Goal: Transaction & Acquisition: Book appointment/travel/reservation

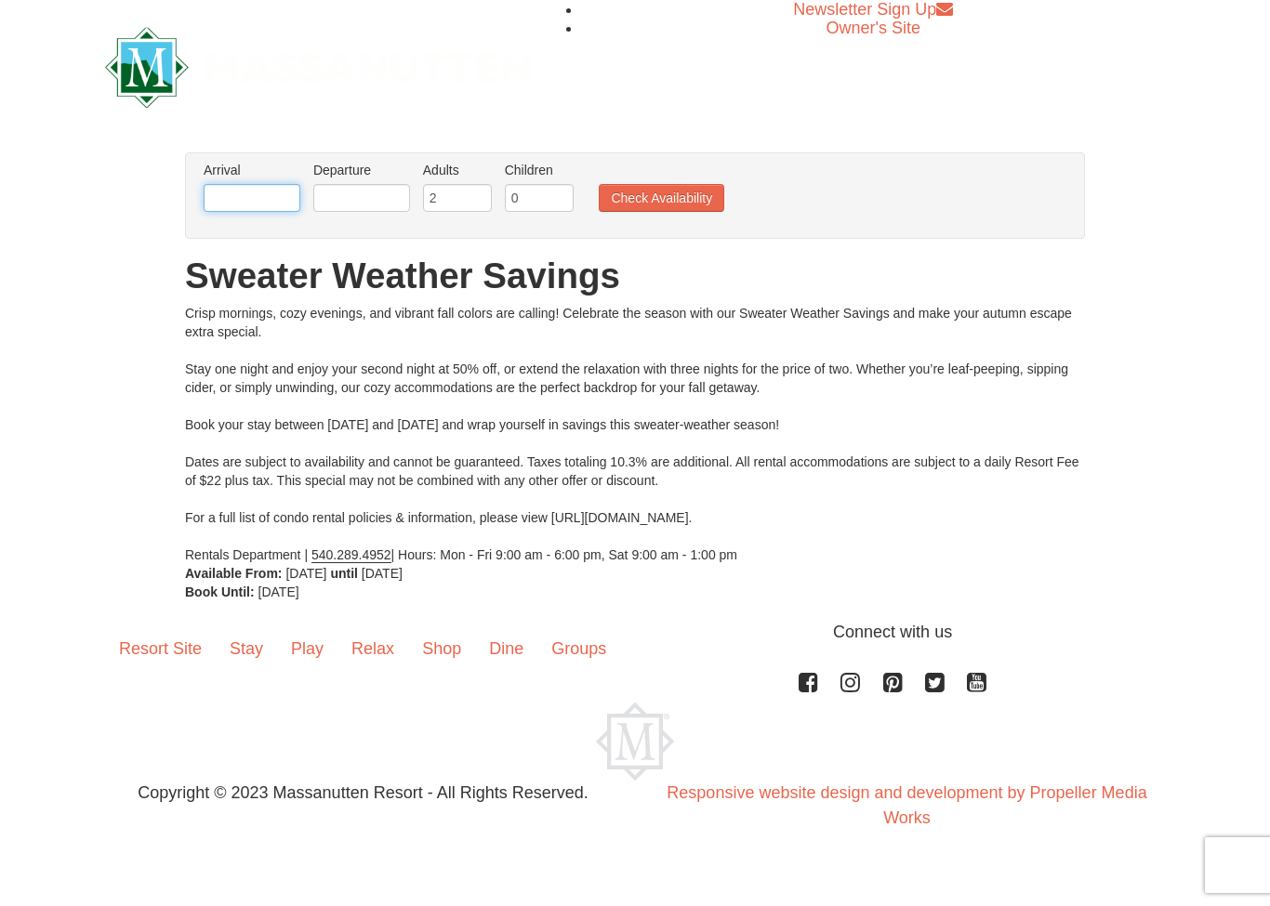
click at [264, 194] on input "text" at bounding box center [252, 198] width 97 height 28
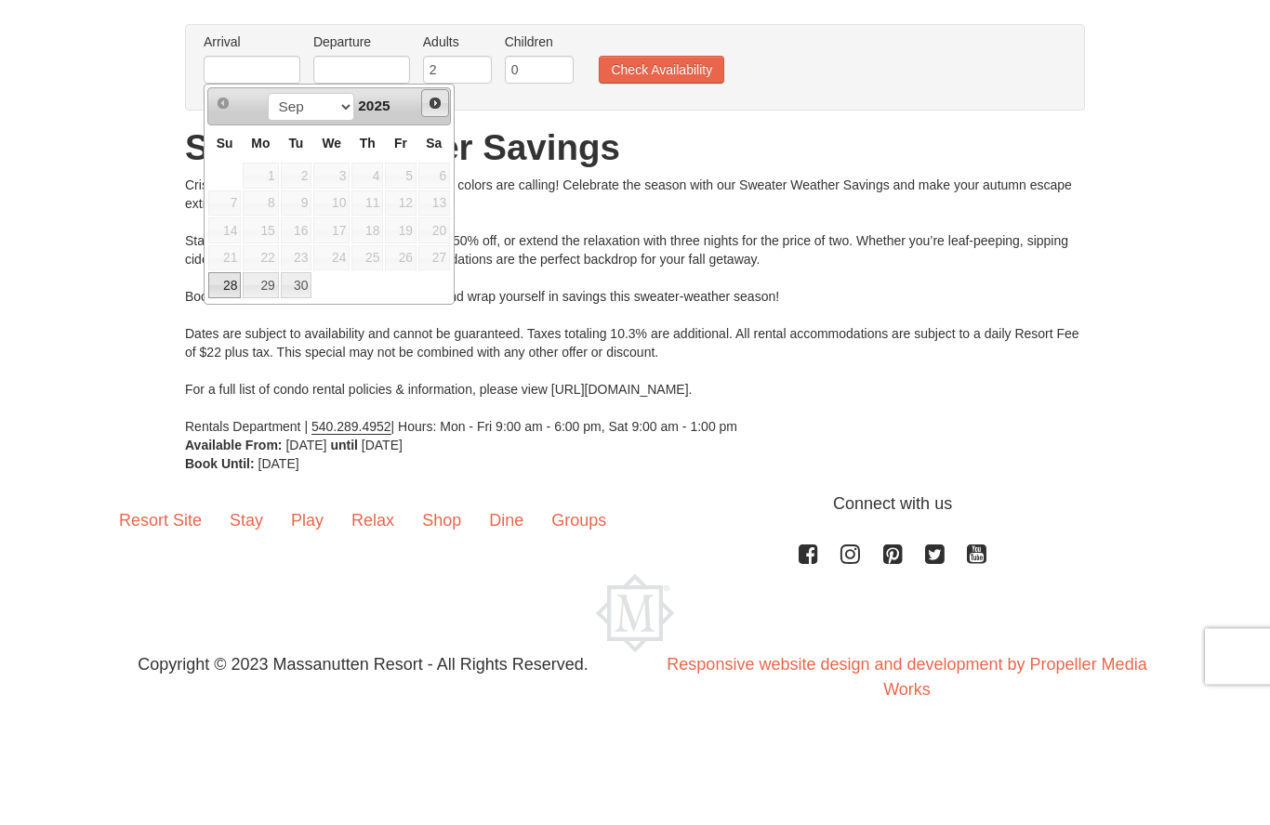
click at [436, 217] on link "Next" at bounding box center [435, 231] width 28 height 28
click at [276, 319] on link "6" at bounding box center [260, 332] width 35 height 26
type input "[DATE]"
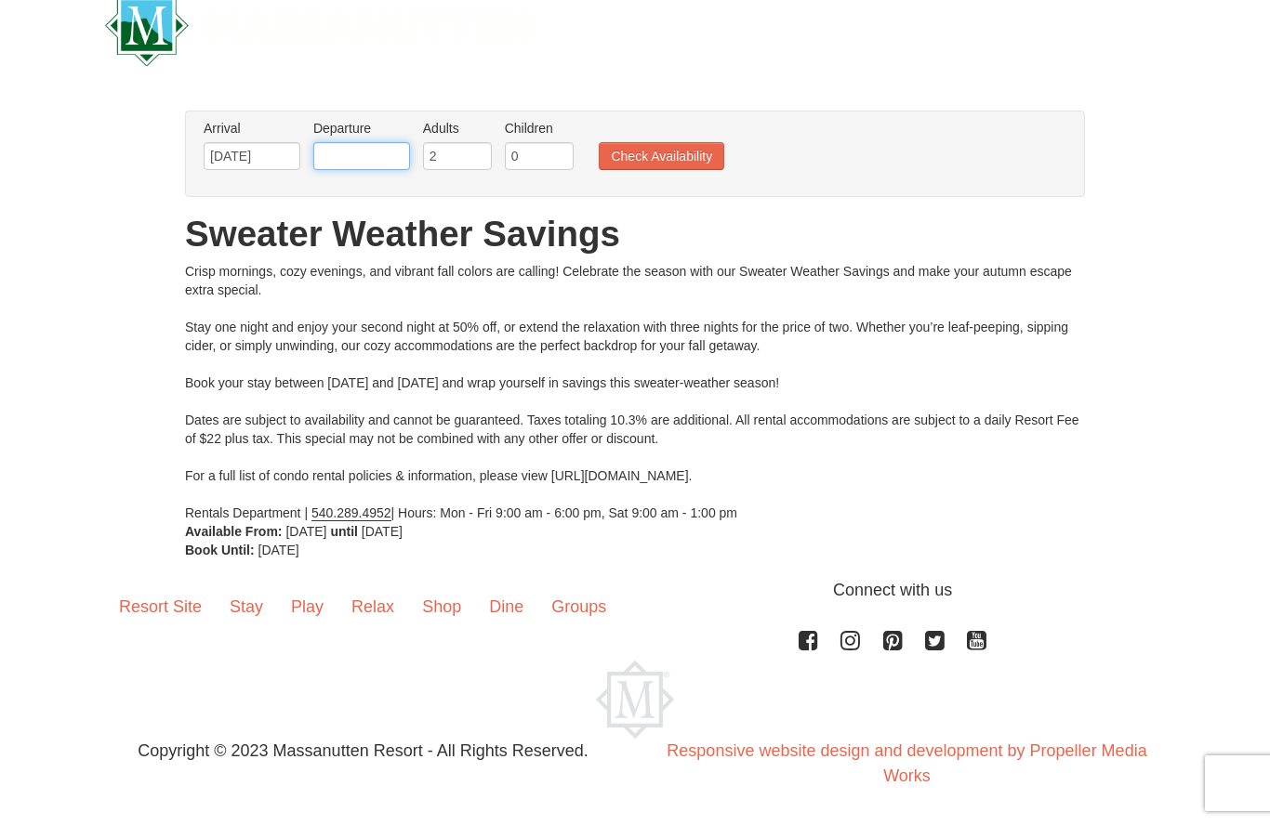
click at [379, 155] on input "text" at bounding box center [361, 157] width 97 height 28
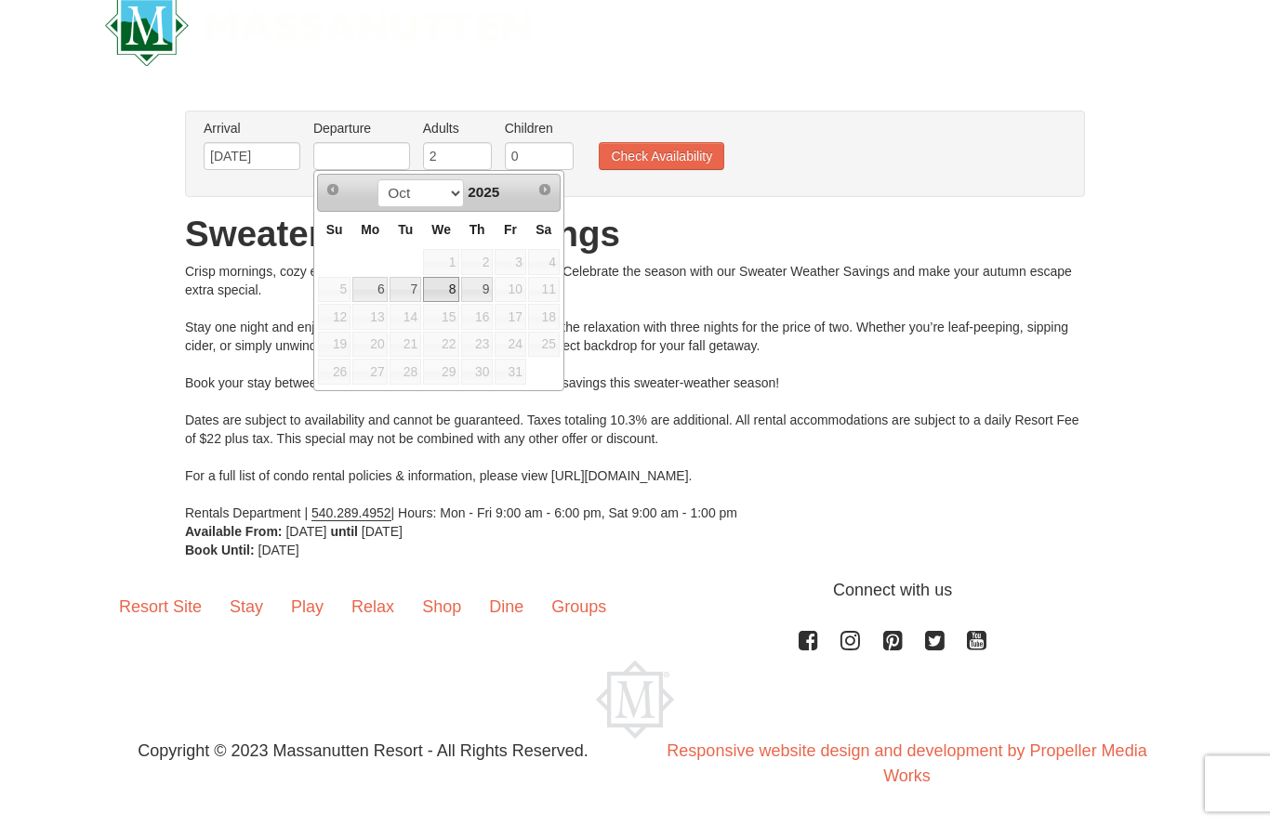
click at [455, 289] on link "8" at bounding box center [441, 291] width 36 height 26
type input "[DATE]"
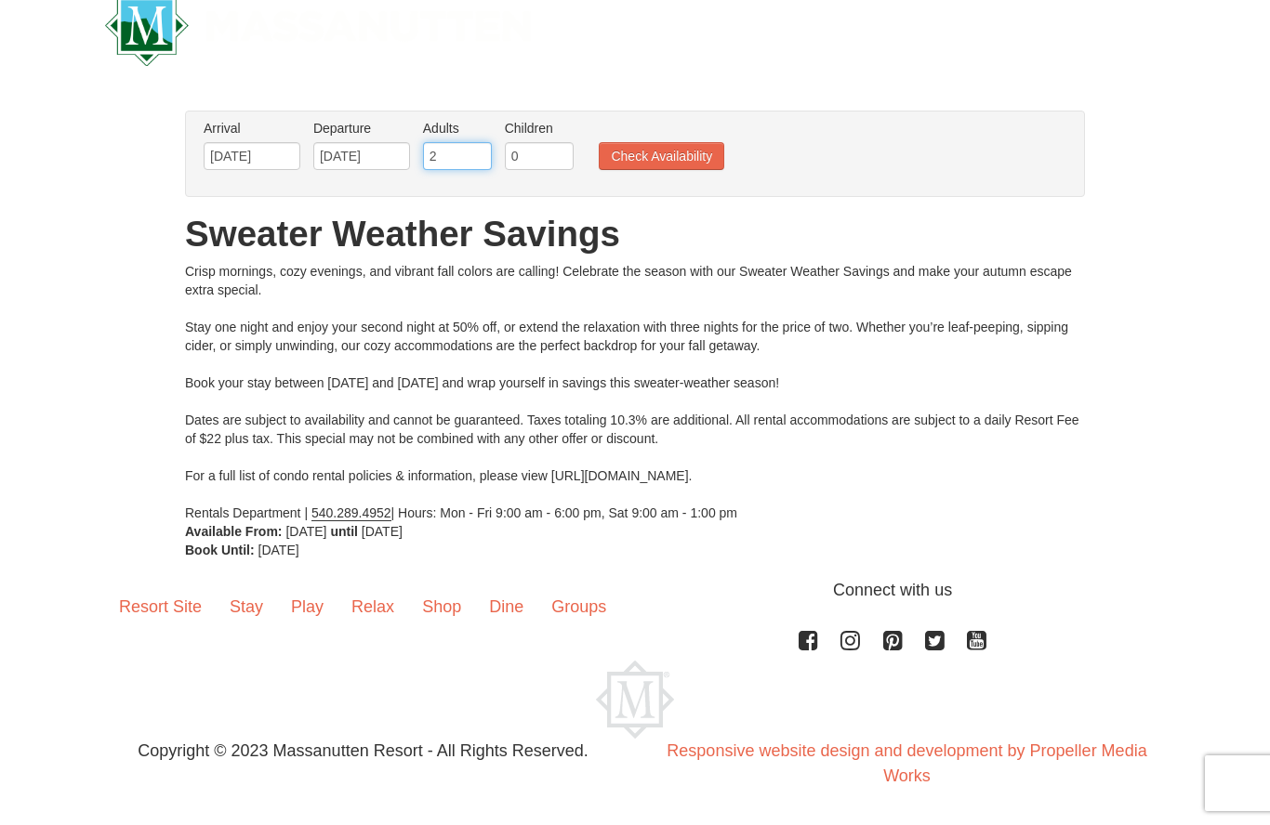
click at [471, 160] on input "2" at bounding box center [457, 157] width 69 height 28
type input "20"
click at [659, 170] on button "Check Availability" at bounding box center [661, 157] width 125 height 28
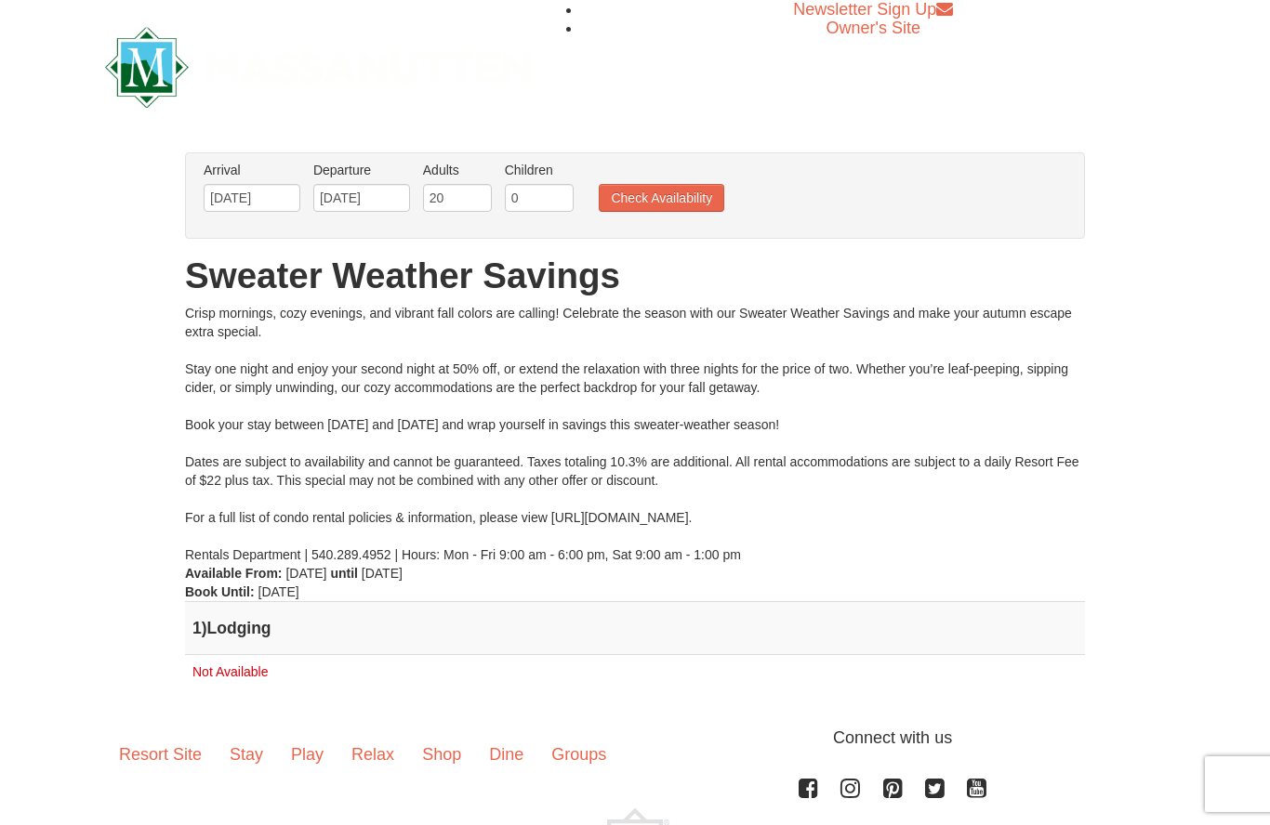
click at [305, 758] on link "Play" at bounding box center [307, 755] width 60 height 58
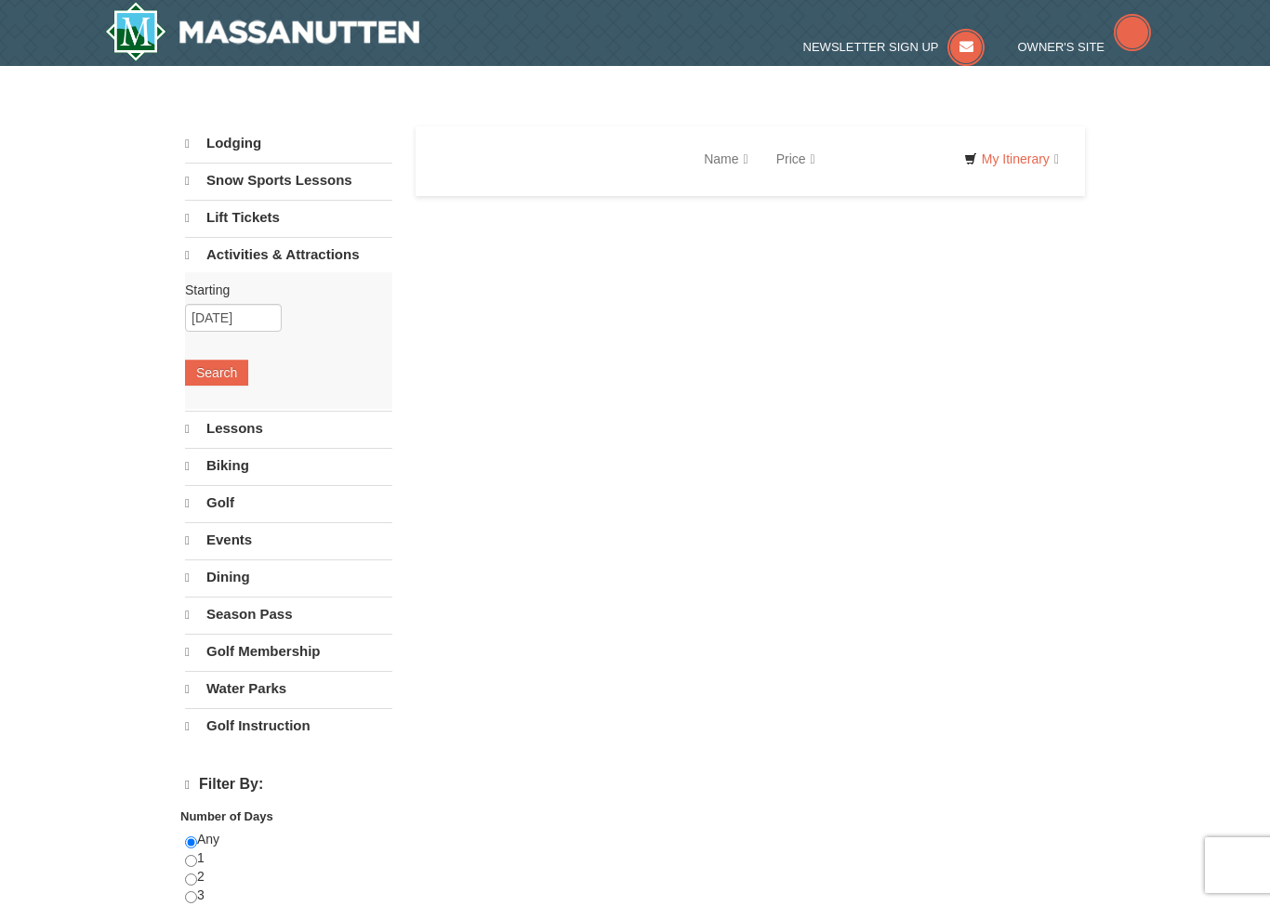
select select "9"
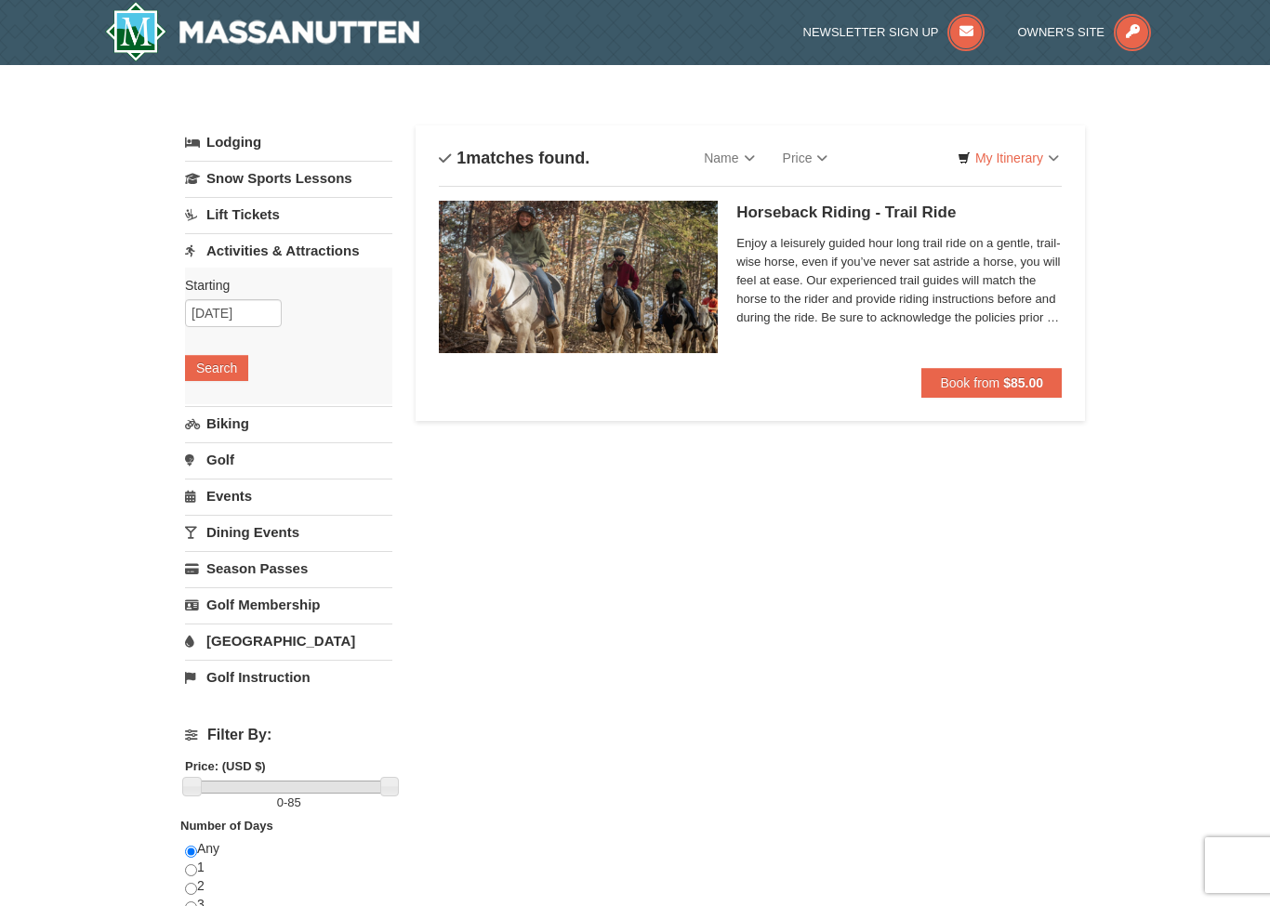
click at [964, 380] on span "Book from" at bounding box center [969, 383] width 59 height 15
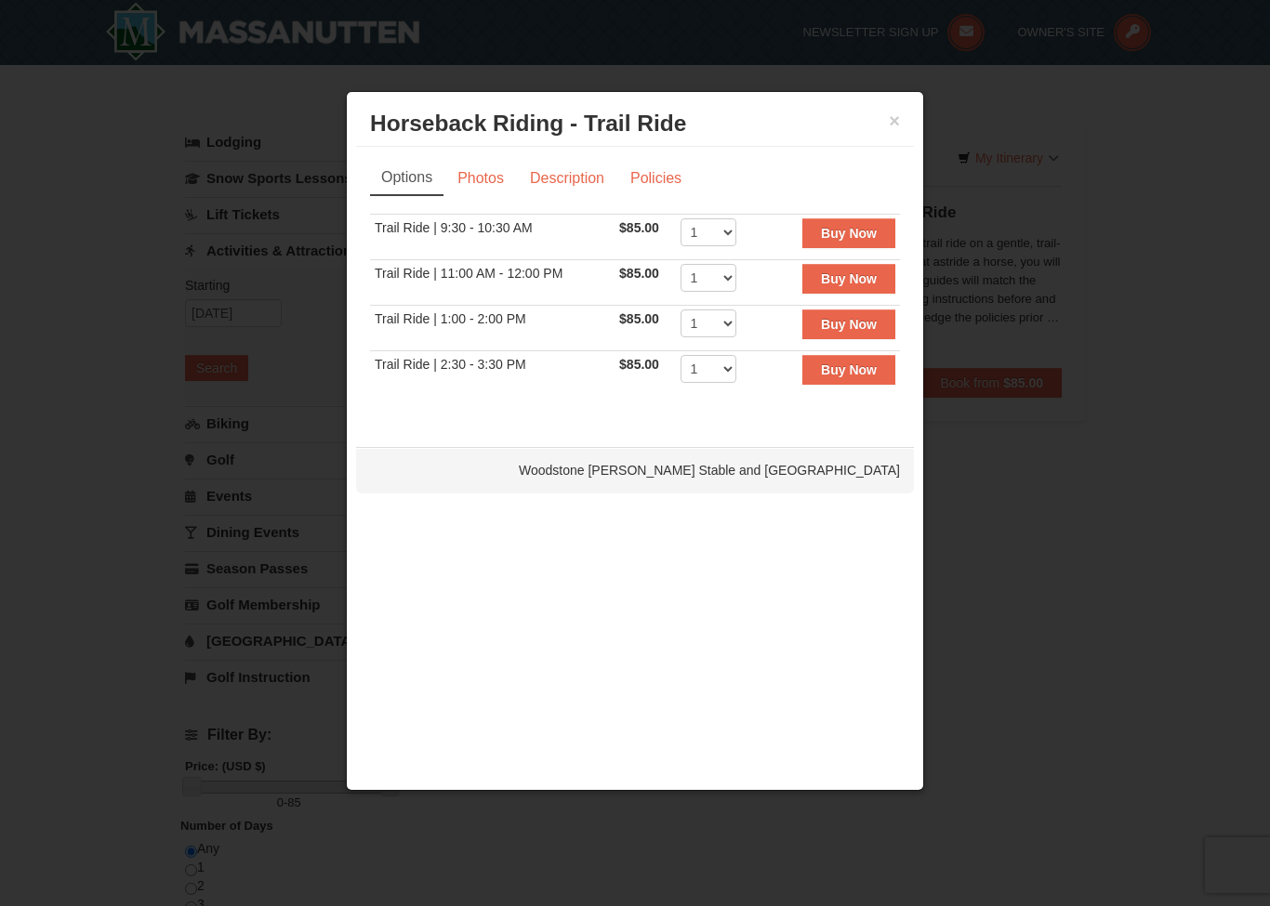
click at [890, 134] on h3 "Horseback Riding - Trail Ride Woodstone Meadows Stable and Petting Farm" at bounding box center [635, 124] width 530 height 28
